Goal: Transaction & Acquisition: Subscribe to service/newsletter

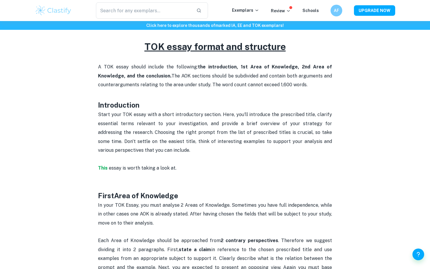
scroll to position [297, 0]
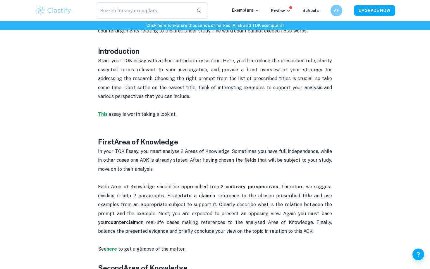
click at [105, 111] on strong "This" at bounding box center [103, 114] width 10 height 6
click at [106, 111] on strong "This" at bounding box center [103, 114] width 10 height 6
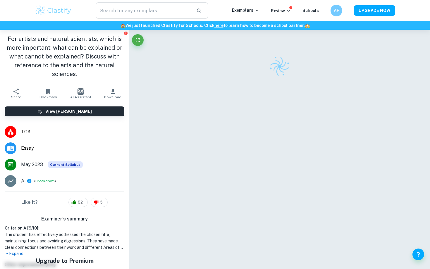
scroll to position [40, 0]
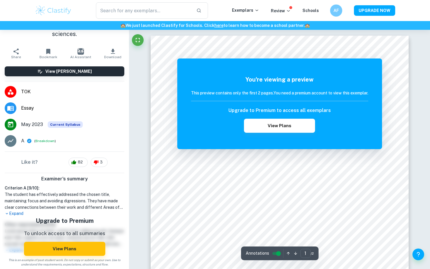
click at [335, 8] on h6 "AF" at bounding box center [336, 10] width 7 height 7
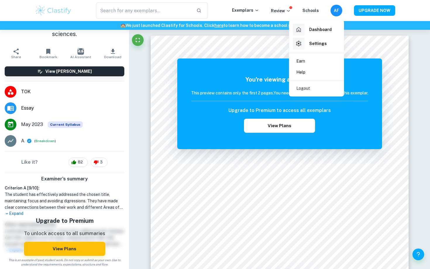
click at [335, 8] on div at bounding box center [215, 134] width 430 height 269
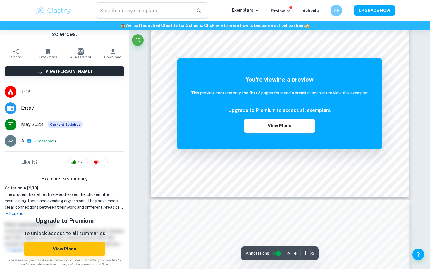
scroll to position [213, 0]
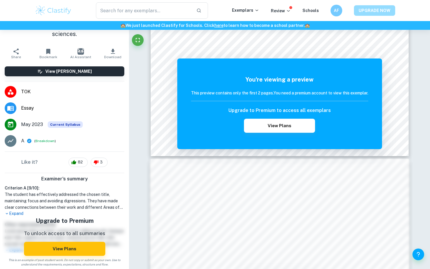
click at [371, 12] on button "UPGRADE NOW" at bounding box center [374, 10] width 41 height 11
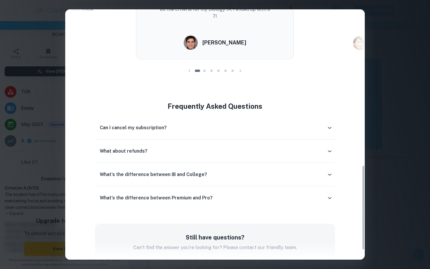
scroll to position [0, 0]
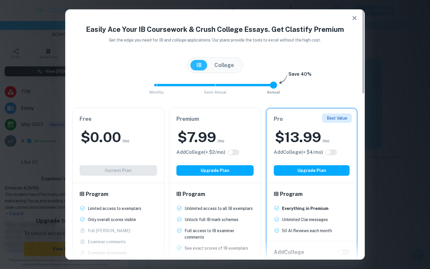
click at [229, 68] on button "College" at bounding box center [224, 65] width 31 height 11
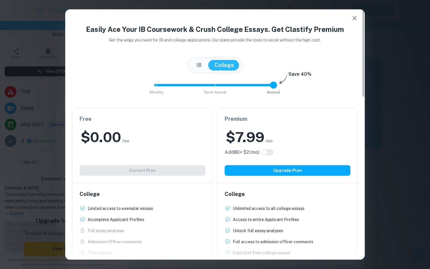
click at [199, 66] on button "IB" at bounding box center [198, 65] width 17 height 11
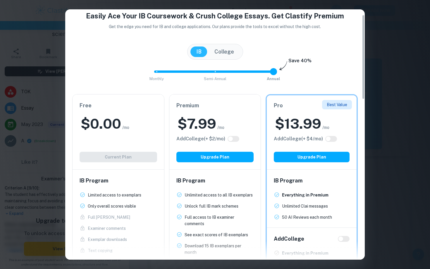
scroll to position [16, 0]
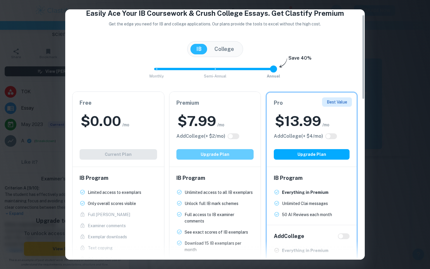
click at [227, 153] on button "Upgrade Plan" at bounding box center [215, 154] width 78 height 11
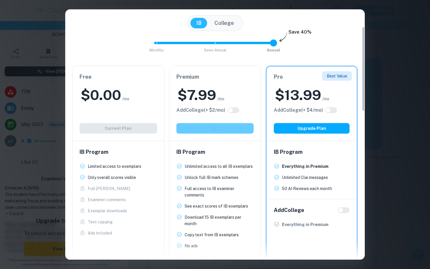
scroll to position [100, 0]
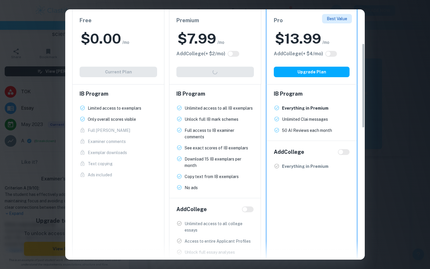
click at [16, 82] on div "Easily Ace Your IB Coursework & Crush College Essays. Get Clastify Premium Get …" at bounding box center [215, 134] width 430 height 269
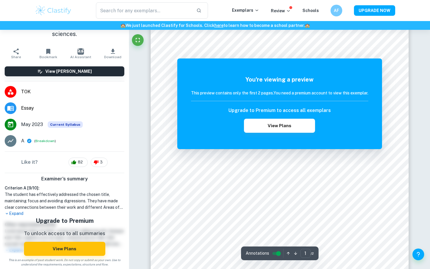
scroll to position [0, 0]
